Goal: Check status

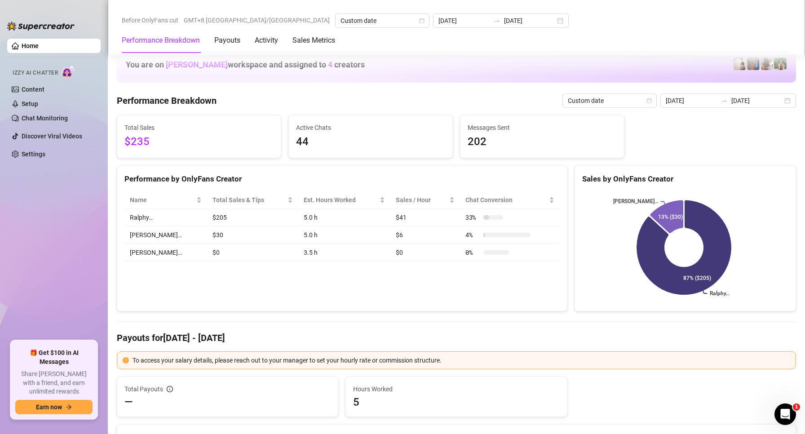
scroll to position [1168, 0]
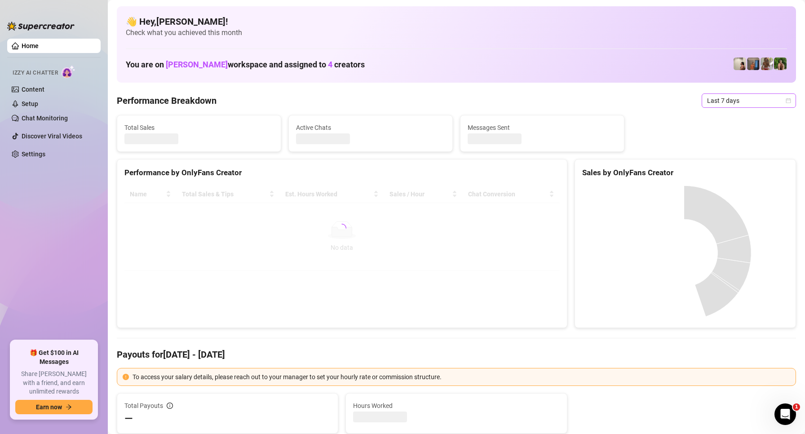
click at [726, 102] on span "Last 7 days" at bounding box center [749, 100] width 84 height 13
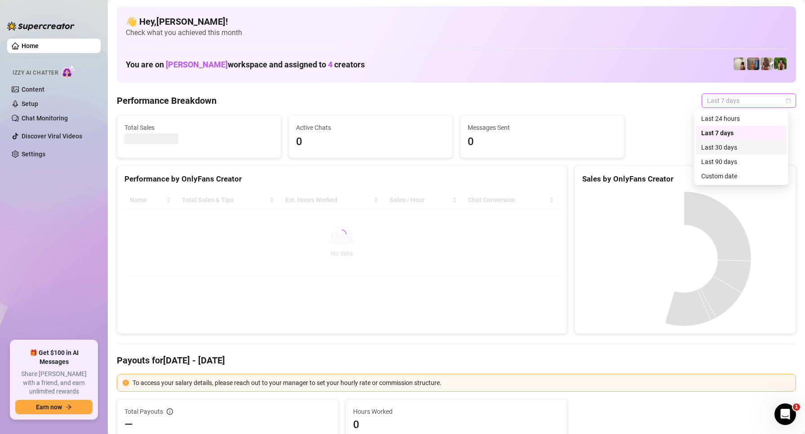
click at [718, 174] on div "Custom date" at bounding box center [741, 176] width 80 height 10
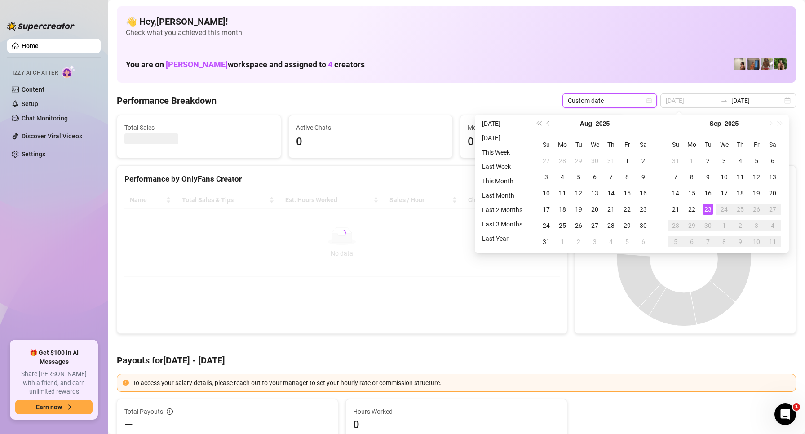
click at [712, 208] on div "23" at bounding box center [708, 209] width 11 height 11
click at [710, 209] on div "23" at bounding box center [708, 209] width 11 height 11
type input "2025-09-16"
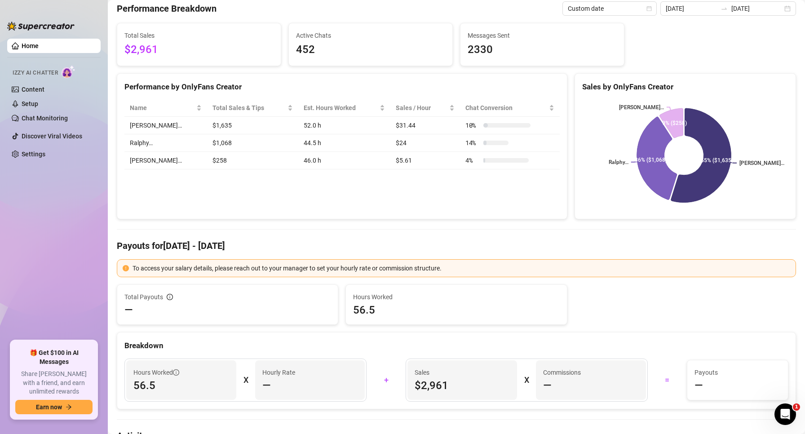
scroll to position [45, 0]
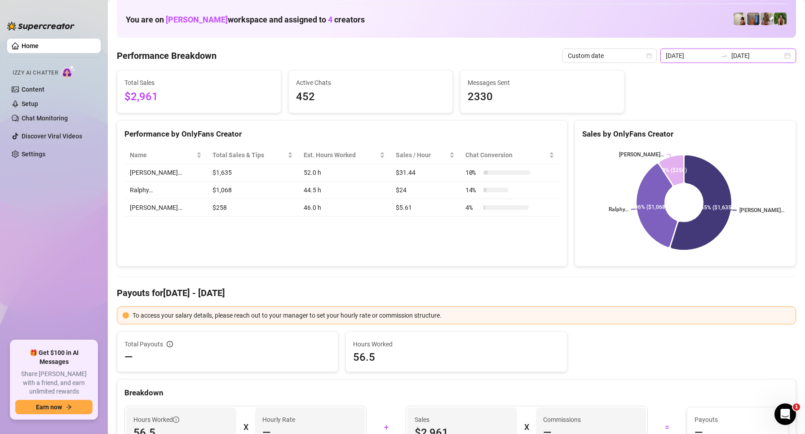
click at [742, 60] on input "[DATE]" at bounding box center [756, 56] width 51 height 10
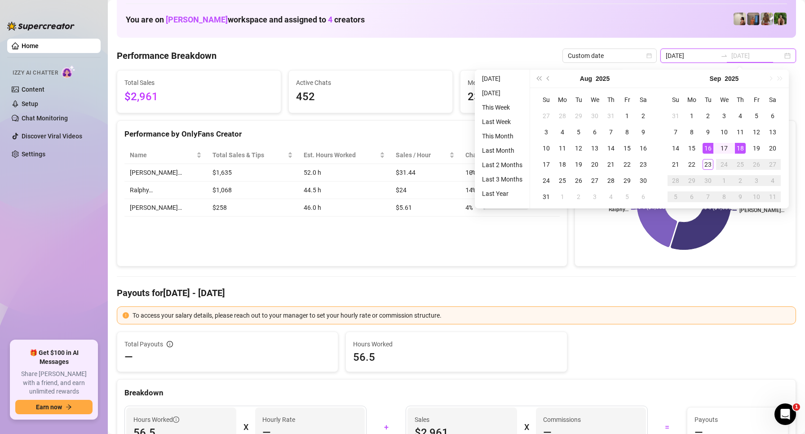
type input "[DATE]"
click at [711, 168] on div "23" at bounding box center [708, 164] width 11 height 11
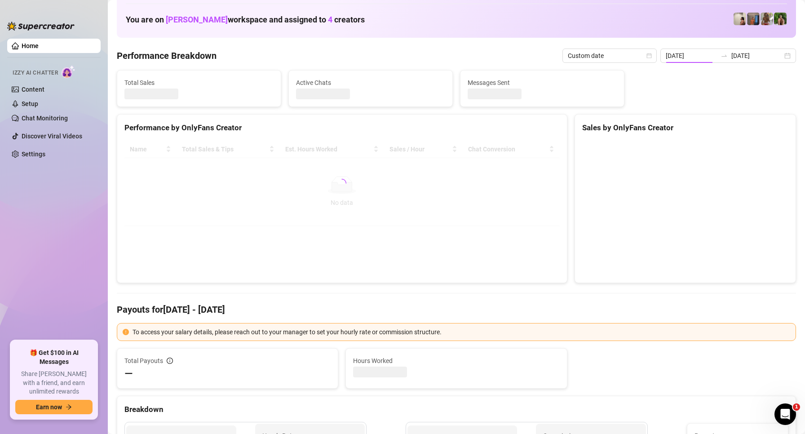
type input "[DATE]"
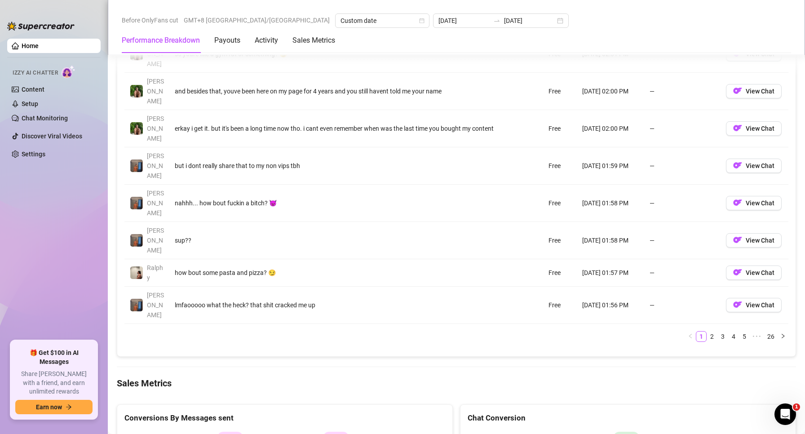
scroll to position [1123, 0]
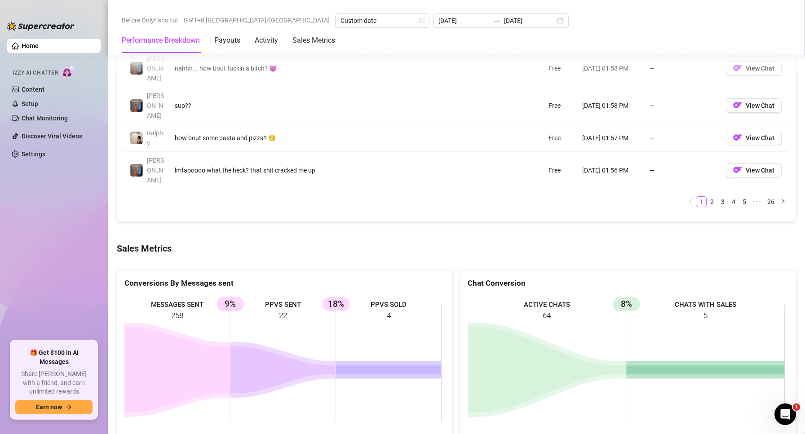
drag, startPoint x: 332, startPoint y: 146, endPoint x: 145, endPoint y: 155, distance: 187.1
